Goal: Share content

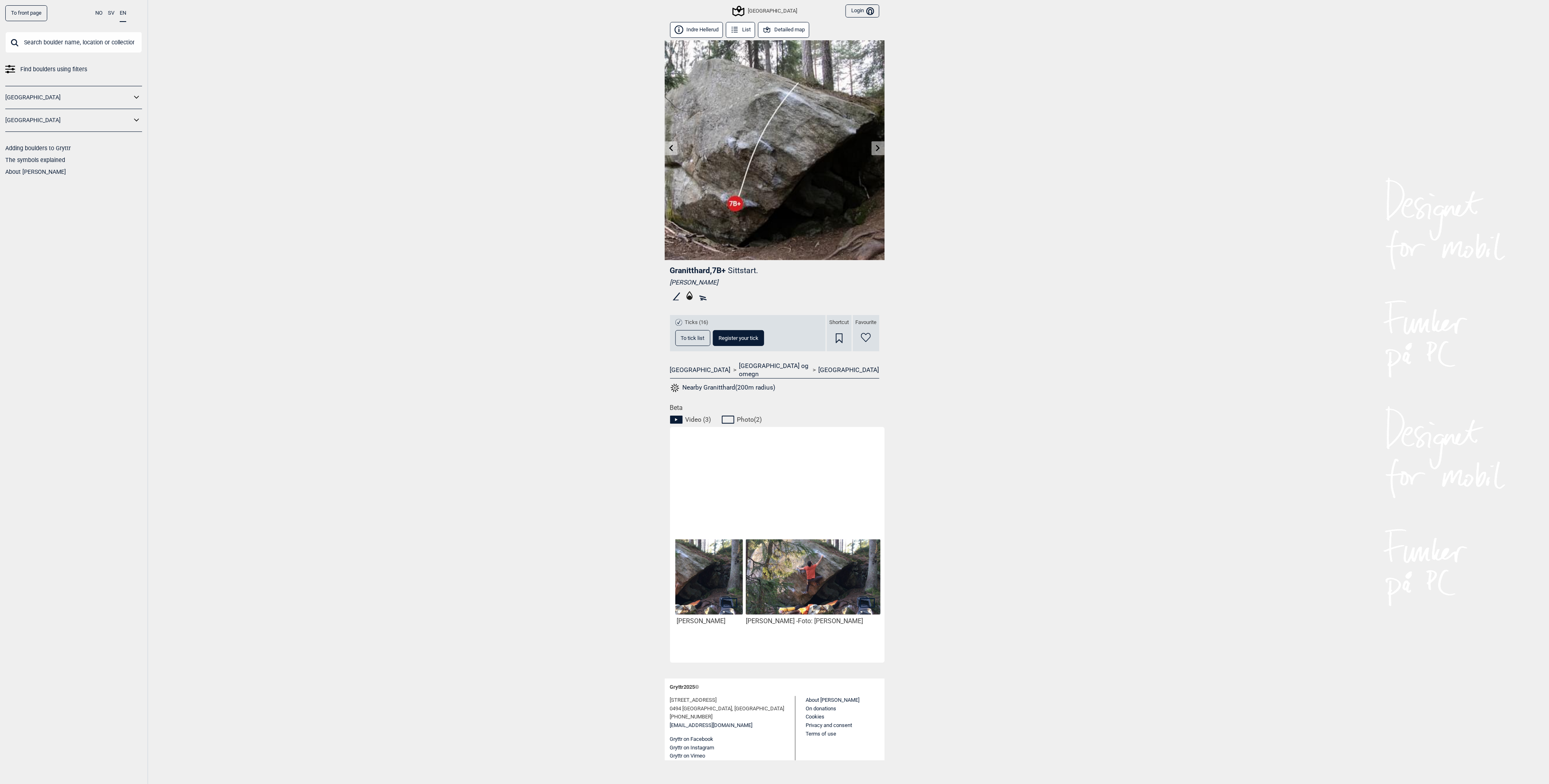
scroll to position [0, 254]
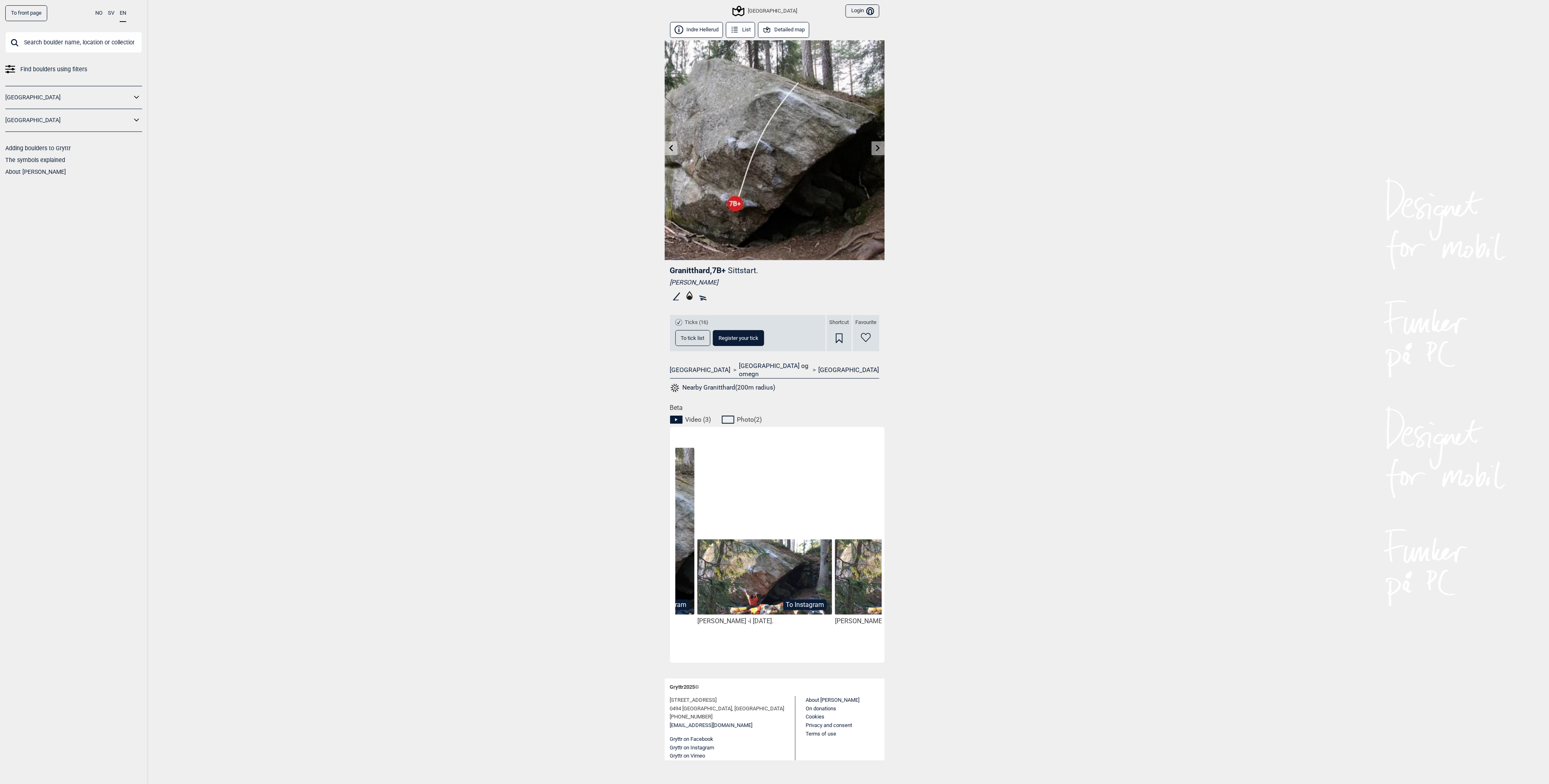
click at [794, 599] on button "To Instagram" at bounding box center [805, 605] width 43 height 11
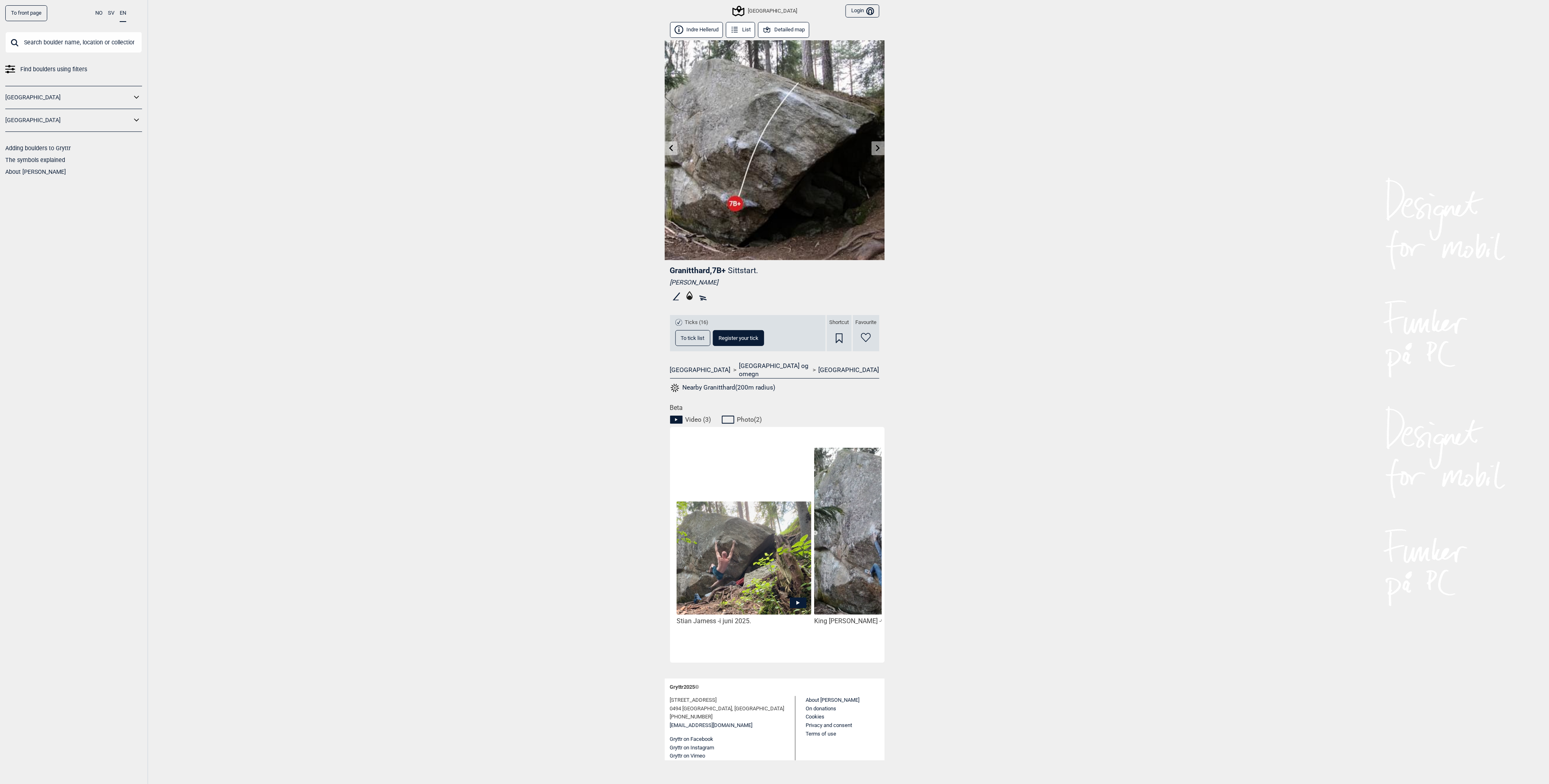
click at [716, 560] on img at bounding box center [743, 559] width 134 height 114
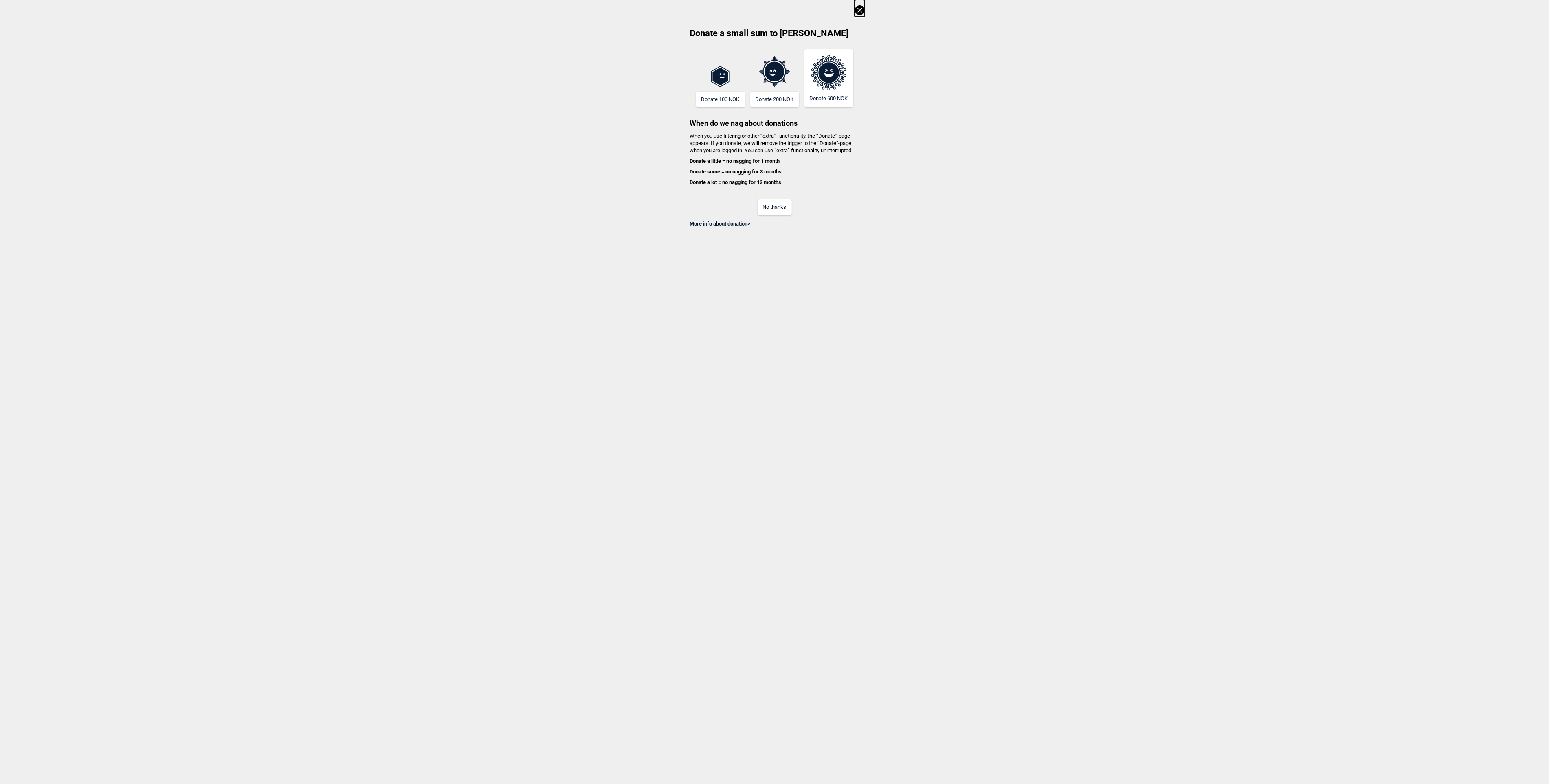
click at [779, 195] on div "No thanks" at bounding box center [775, 202] width 180 height 26
click at [789, 208] on button "No thanks" at bounding box center [775, 207] width 34 height 16
